Goal: Task Accomplishment & Management: Use online tool/utility

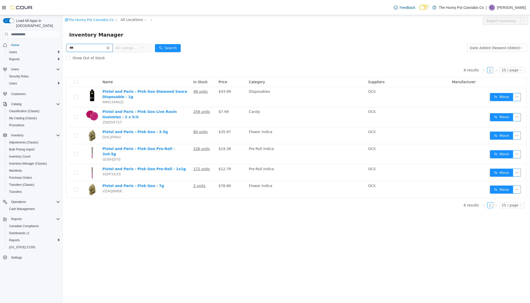
click at [113, 46] on input "***" at bounding box center [89, 48] width 46 height 8
click at [110, 48] on icon "icon: close-circle" at bounding box center [108, 47] width 3 height 3
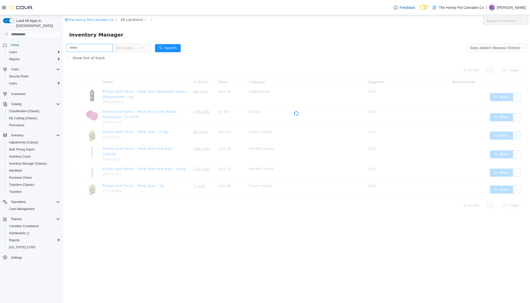
click at [134, 51] on span "All Categories" at bounding box center [127, 48] width 25 height 8
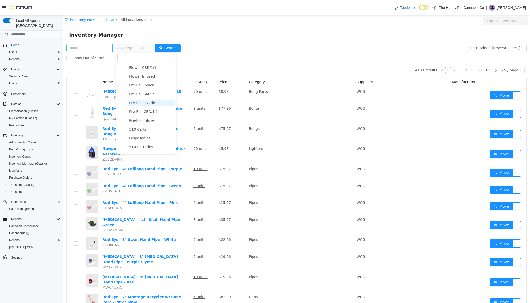
scroll to position [35, 0]
click at [143, 130] on span "510 Carts" at bounding box center [137, 130] width 17 height 4
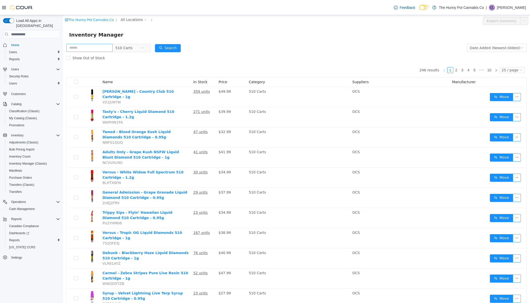
click at [217, 49] on form "510 Carts Date Added (Newest-Oldest) Search Show Out of Stock" at bounding box center [296, 53] width 460 height 20
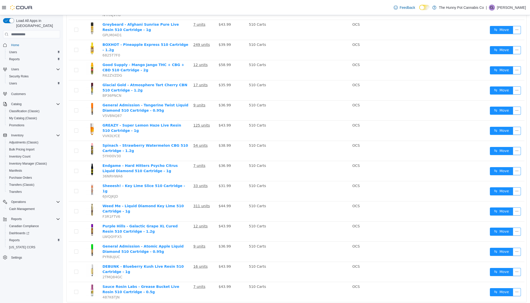
scroll to position [290, 0]
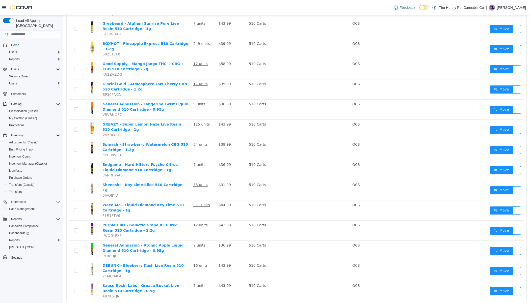
click at [458, 303] on link "2" at bounding box center [457, 309] width 6 height 6
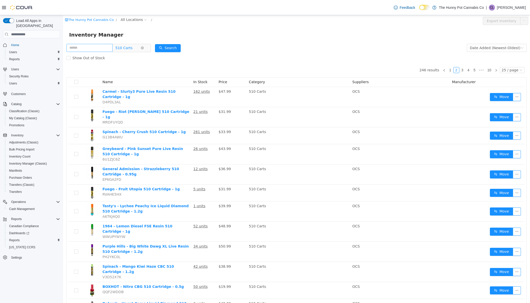
click at [130, 49] on span "510 Carts" at bounding box center [123, 48] width 17 height 8
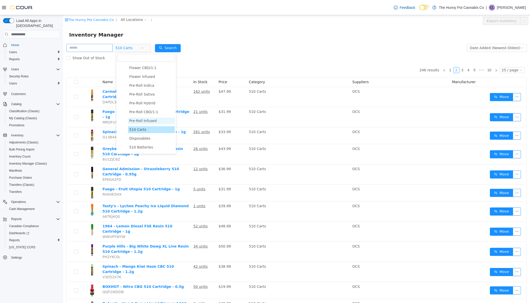
scroll to position [45, 0]
click at [139, 126] on span "Disposables" at bounding box center [139, 128] width 21 height 4
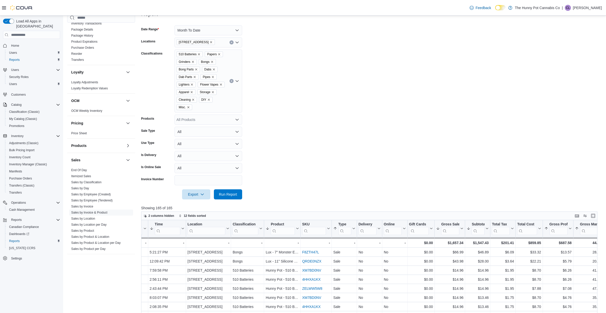
scroll to position [67, 0]
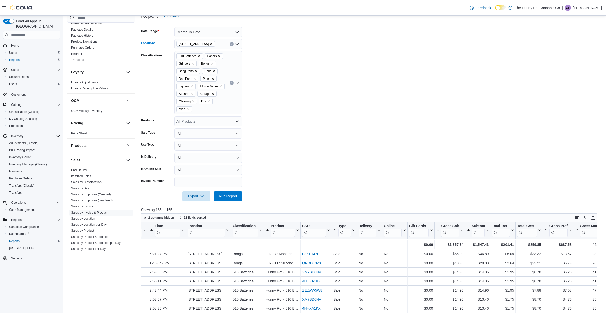
click at [211, 43] on icon "Remove 328 Speedvale Ave E from selection in this group" at bounding box center [211, 44] width 2 height 2
click at [211, 43] on div "All Locations Combo box. Selected. Combo box input. All Locations. Type some te…" at bounding box center [208, 44] width 68 height 10
type input "****"
click at [206, 55] on span "[STREET_ADDRESS][PERSON_NAME]" at bounding box center [217, 52] width 64 height 5
click at [227, 191] on div "Export Run Report" at bounding box center [191, 196] width 101 height 10
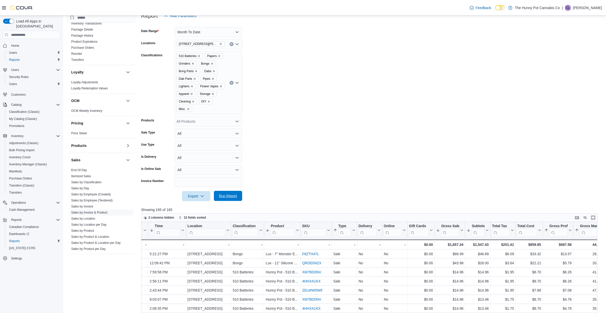
click at [225, 194] on span "Run Report" at bounding box center [228, 195] width 18 height 5
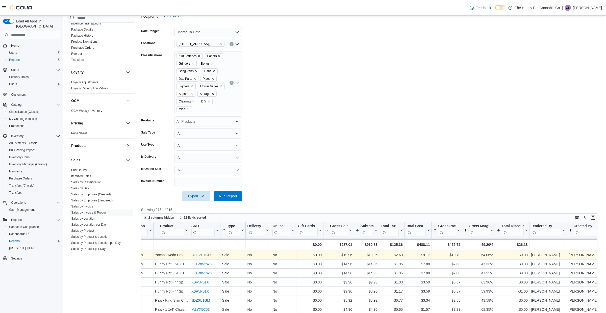
scroll to position [0, 220]
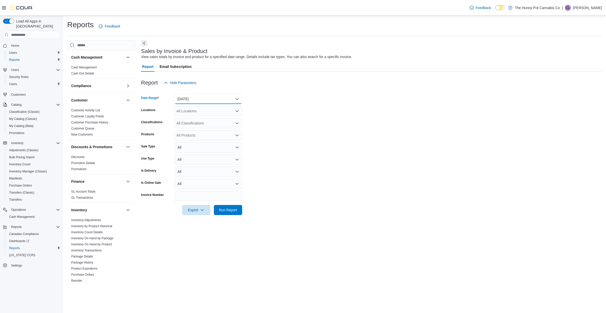
click at [198, 101] on button "[DATE]" at bounding box center [208, 99] width 68 height 10
click at [199, 156] on span "Month To Date" at bounding box center [212, 155] width 58 height 6
click at [196, 112] on div "All Locations" at bounding box center [208, 111] width 68 height 10
type input "****"
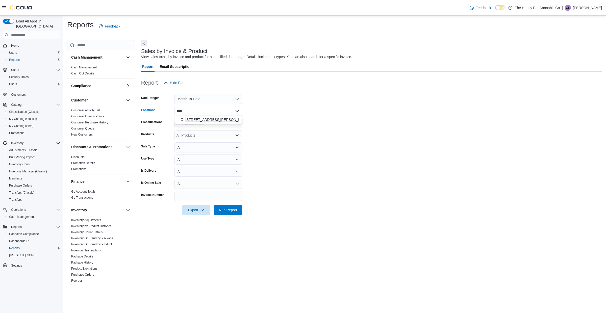
click at [198, 118] on span "[STREET_ADDRESS][PERSON_NAME]" at bounding box center [217, 119] width 64 height 5
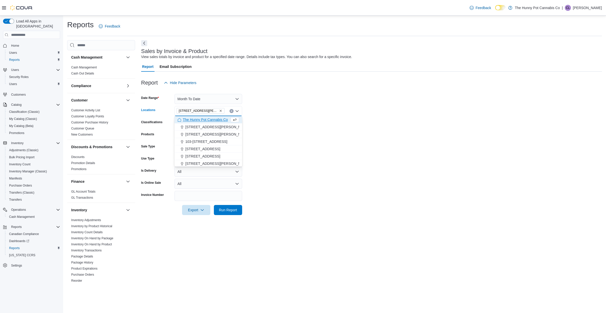
click at [299, 113] on form "Date Range Month To Date Locations 3850 Sheppard Ave E Combo box. Selected. 385…" at bounding box center [371, 151] width 461 height 127
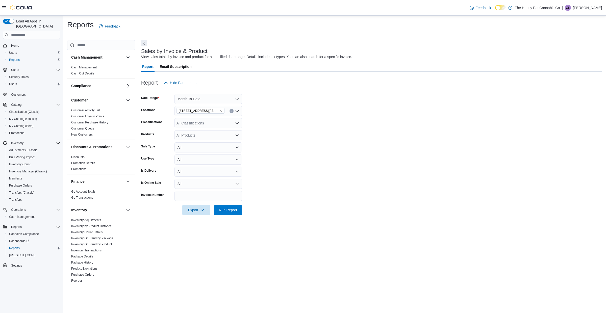
click at [204, 121] on div "All Classifications" at bounding box center [208, 123] width 68 height 10
type input "*******"
click at [202, 130] on div "Lighters" at bounding box center [208, 131] width 62 height 5
click at [264, 184] on form "Date Range Month To Date Locations 3850 Sheppard Ave E Classifications Lighters…" at bounding box center [371, 151] width 461 height 127
click at [235, 209] on span "Run Report" at bounding box center [228, 209] width 18 height 5
